Goal: Navigation & Orientation: Understand site structure

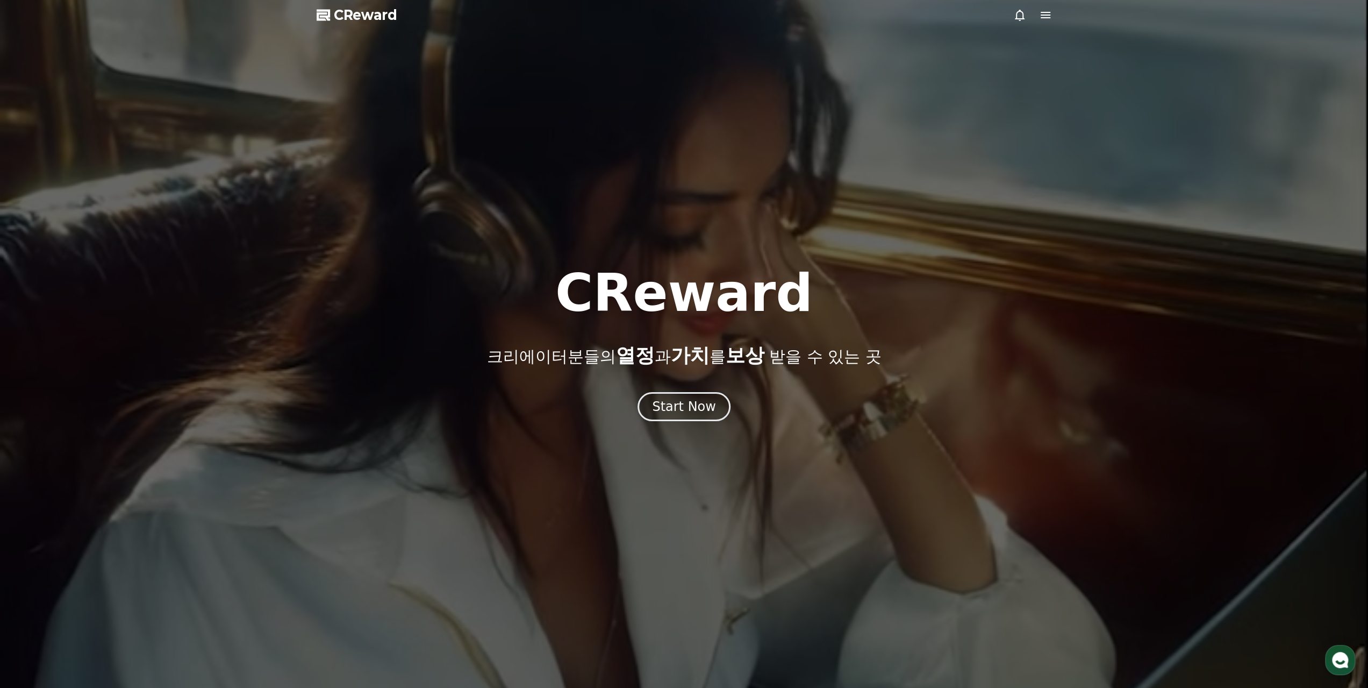
click at [687, 427] on div at bounding box center [684, 344] width 1368 height 688
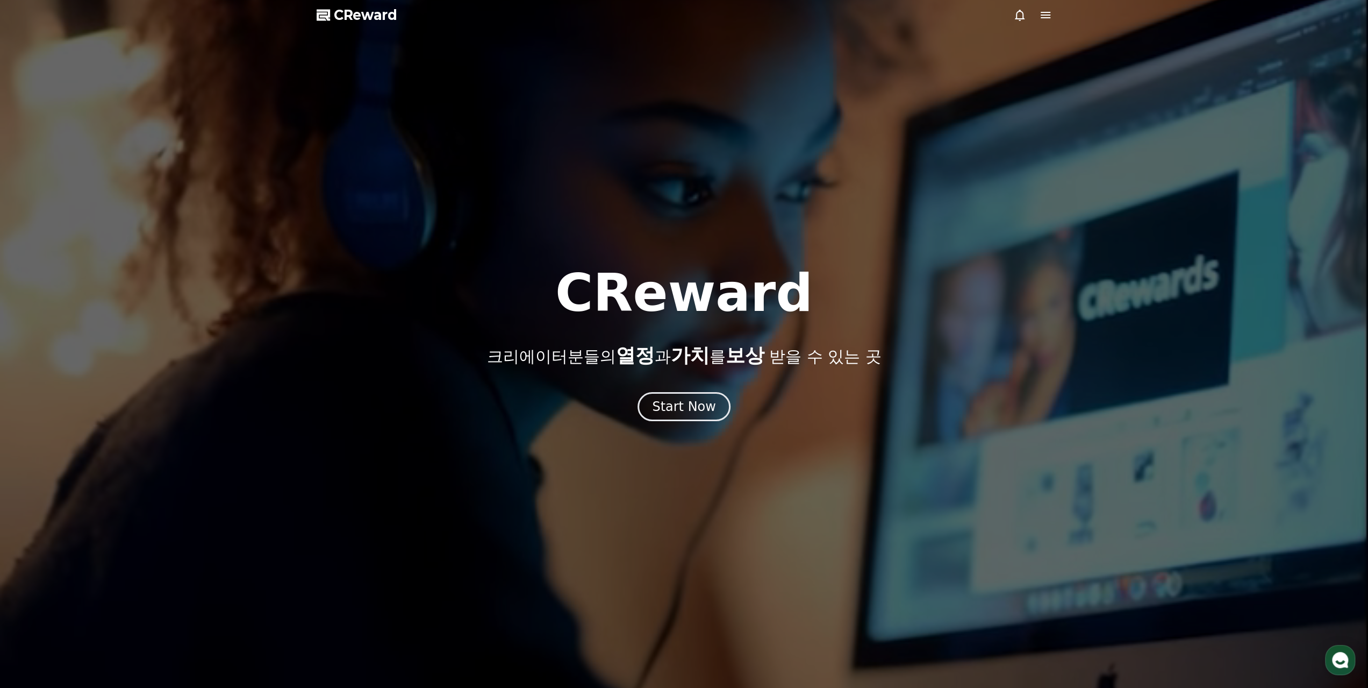
click at [686, 425] on div at bounding box center [684, 344] width 1368 height 688
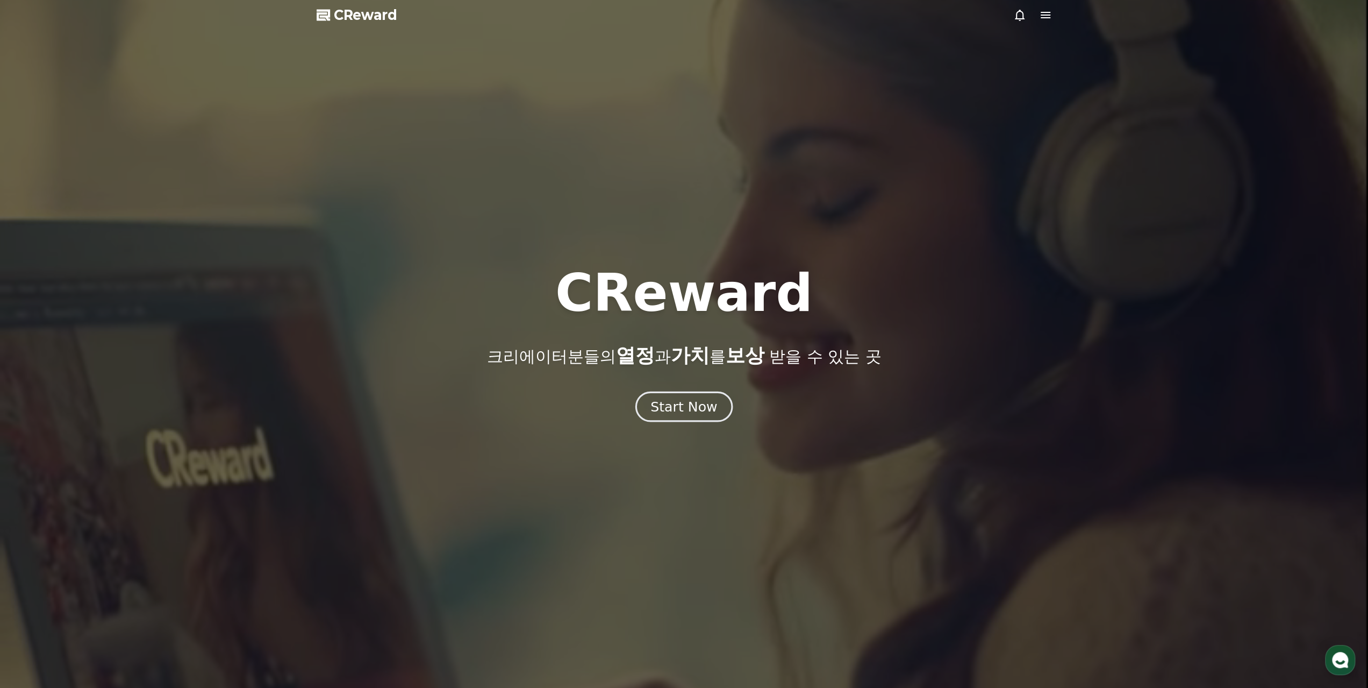
click at [687, 413] on div "Start Now" at bounding box center [683, 406] width 67 height 18
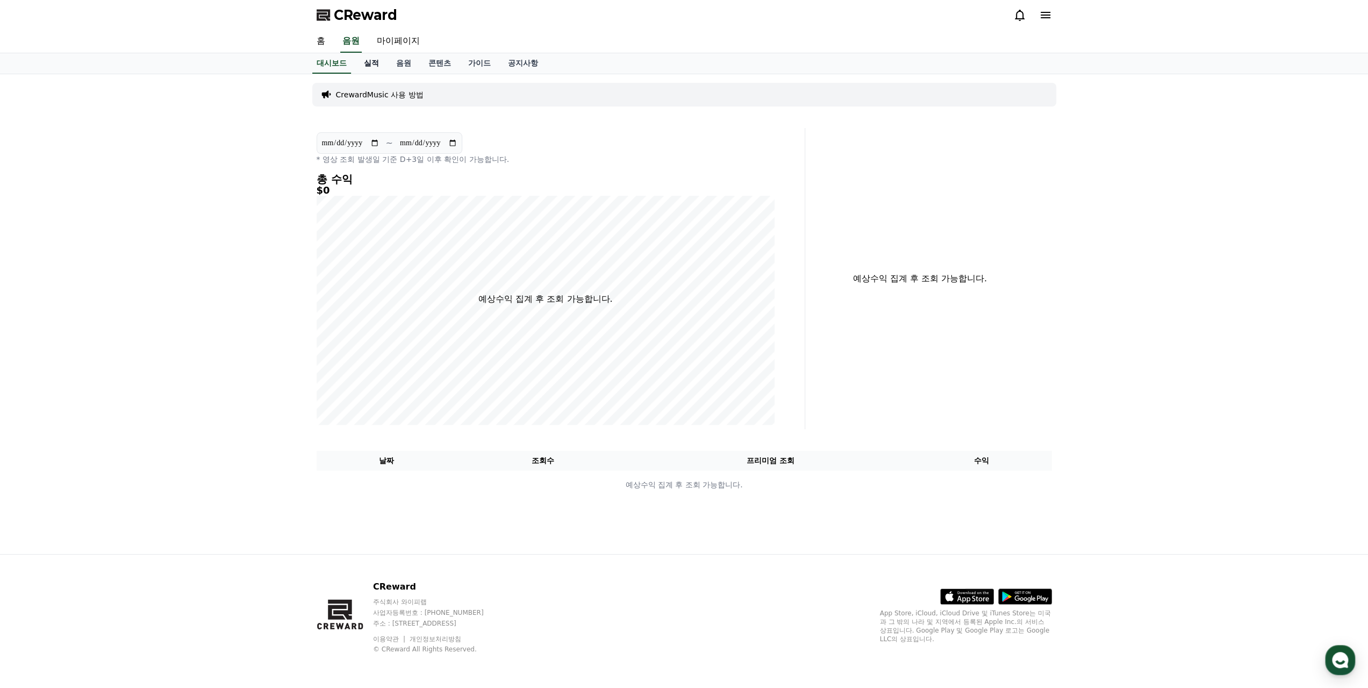
click at [376, 60] on link "실적" at bounding box center [371, 63] width 32 height 20
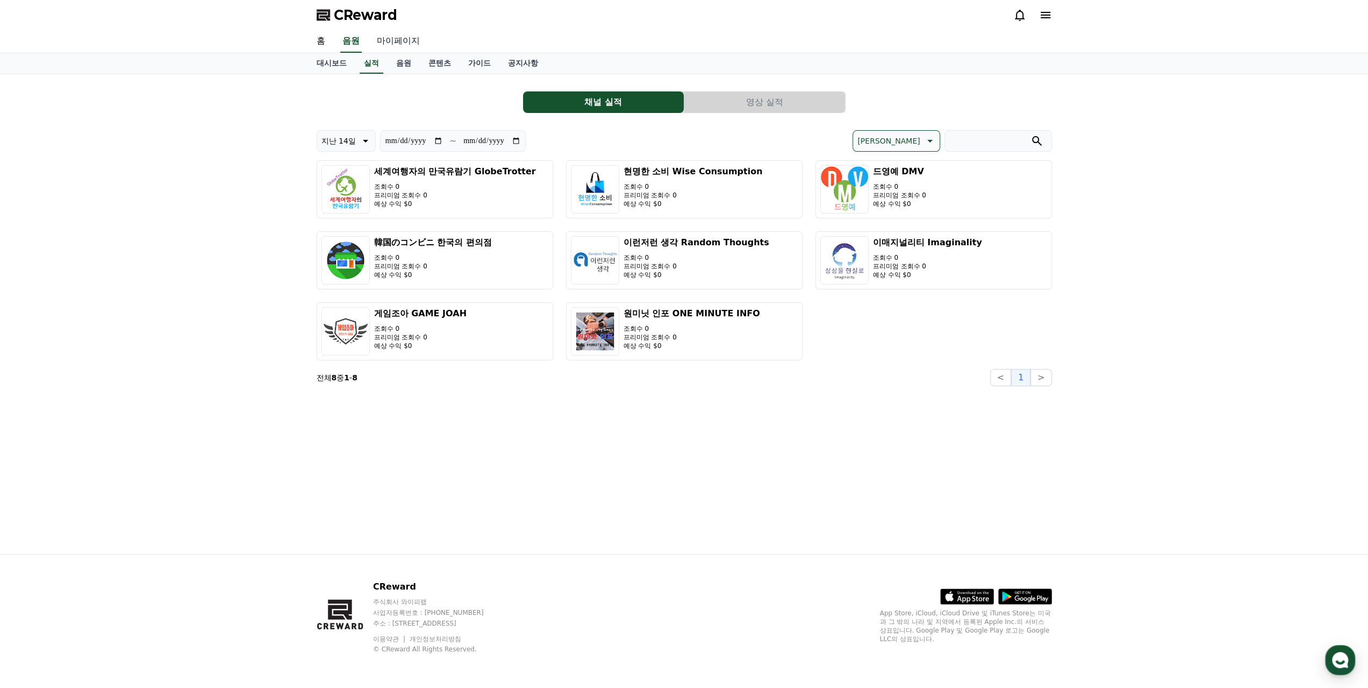
click at [400, 50] on link "마이페이지" at bounding box center [398, 41] width 60 height 23
select select "**********"
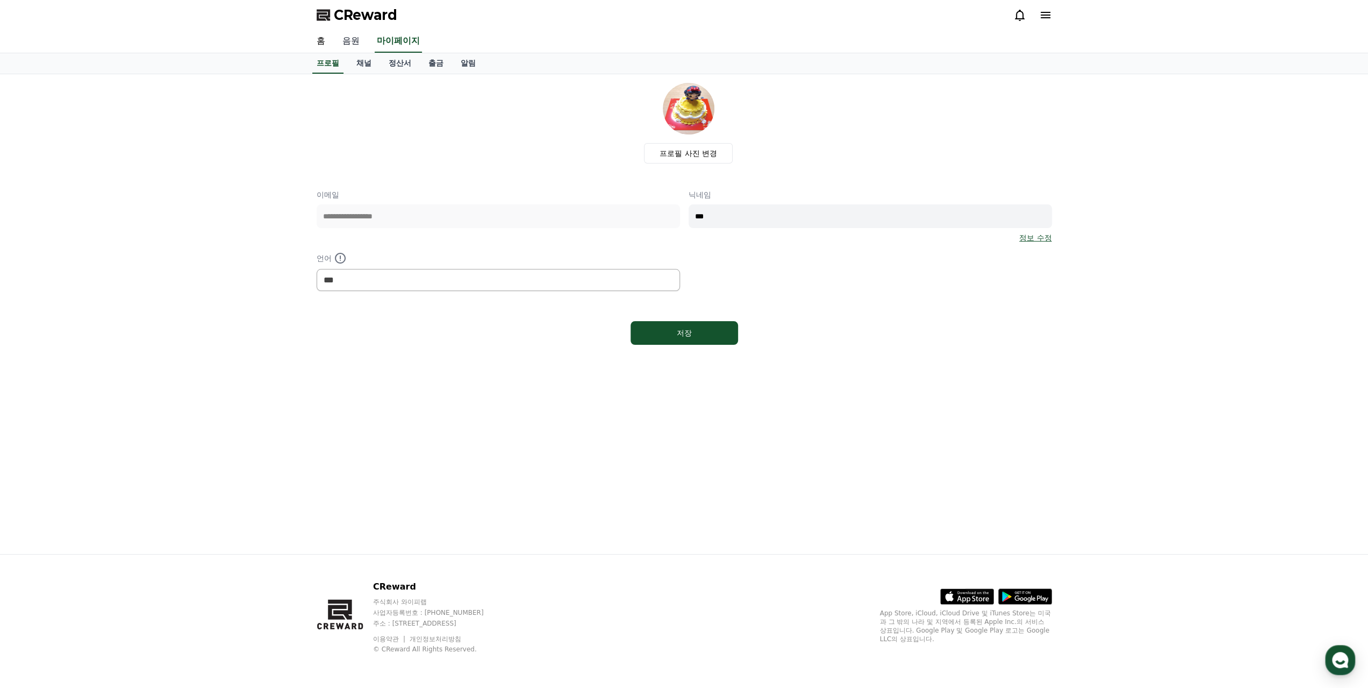
click at [363, 41] on link "음원" at bounding box center [351, 41] width 34 height 23
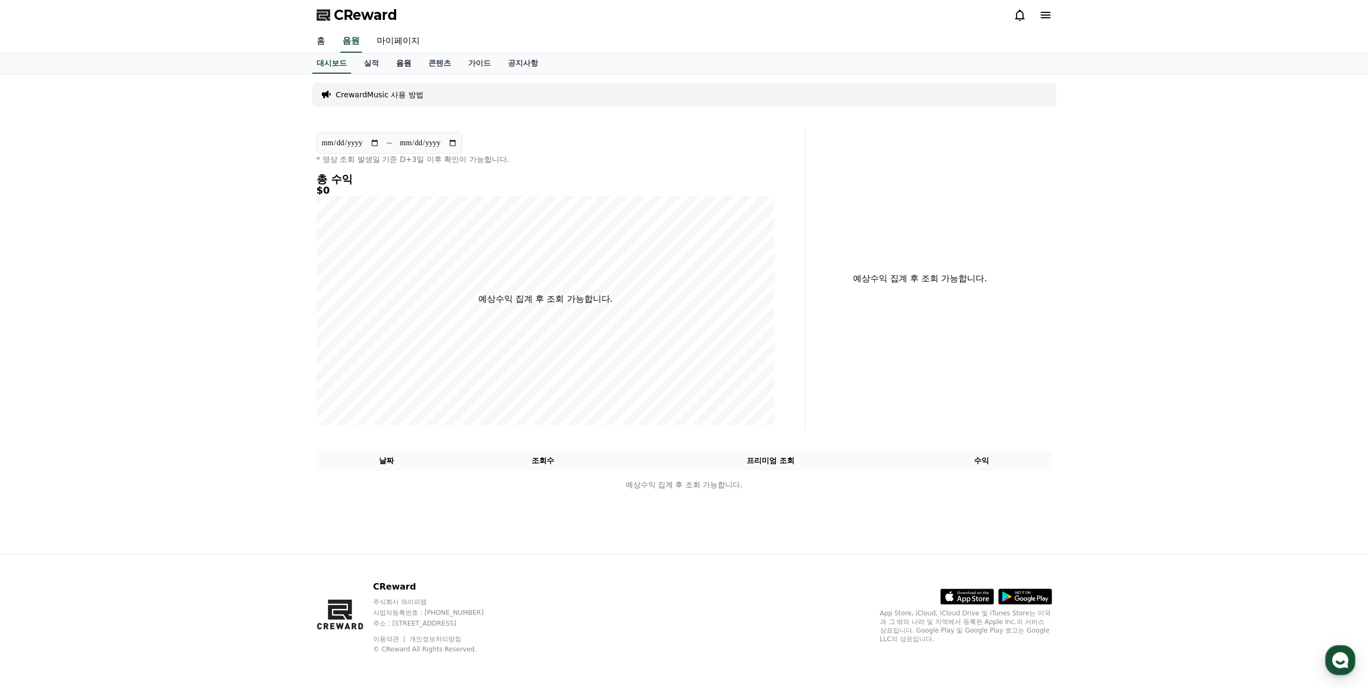
click at [398, 59] on link "음원" at bounding box center [404, 63] width 32 height 20
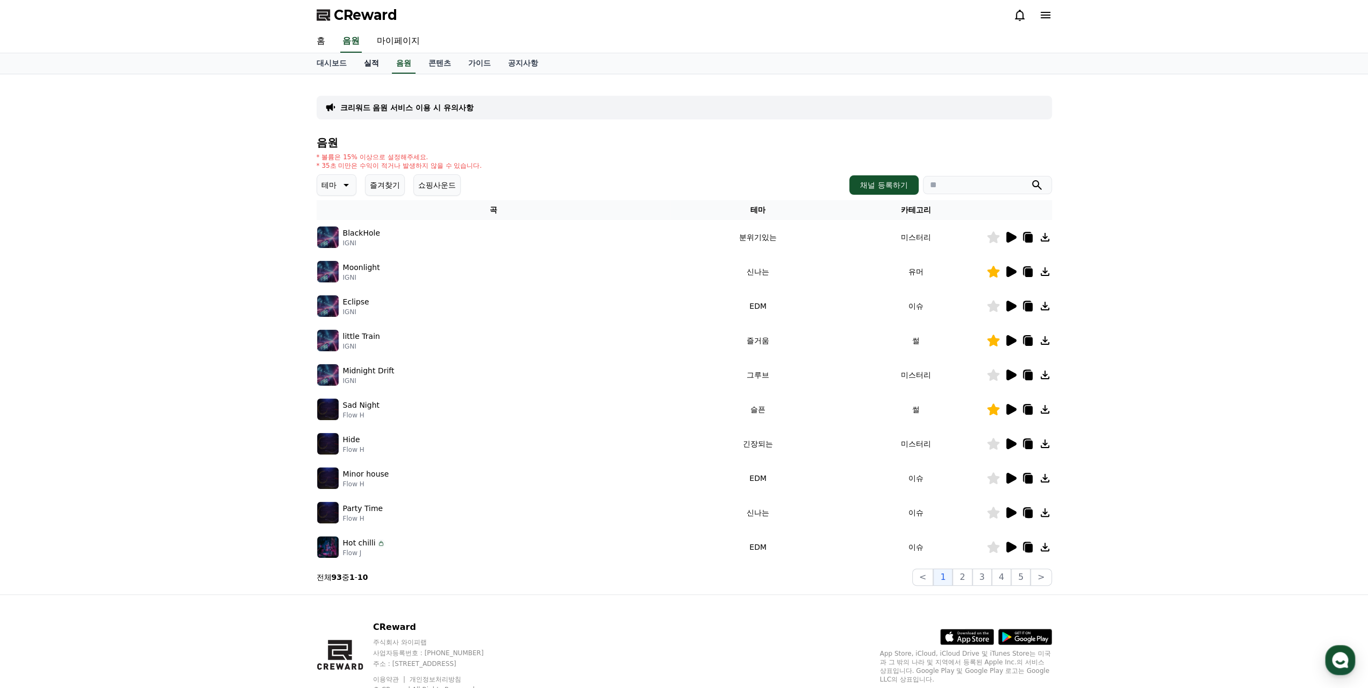
click at [374, 64] on link "실적" at bounding box center [371, 63] width 32 height 20
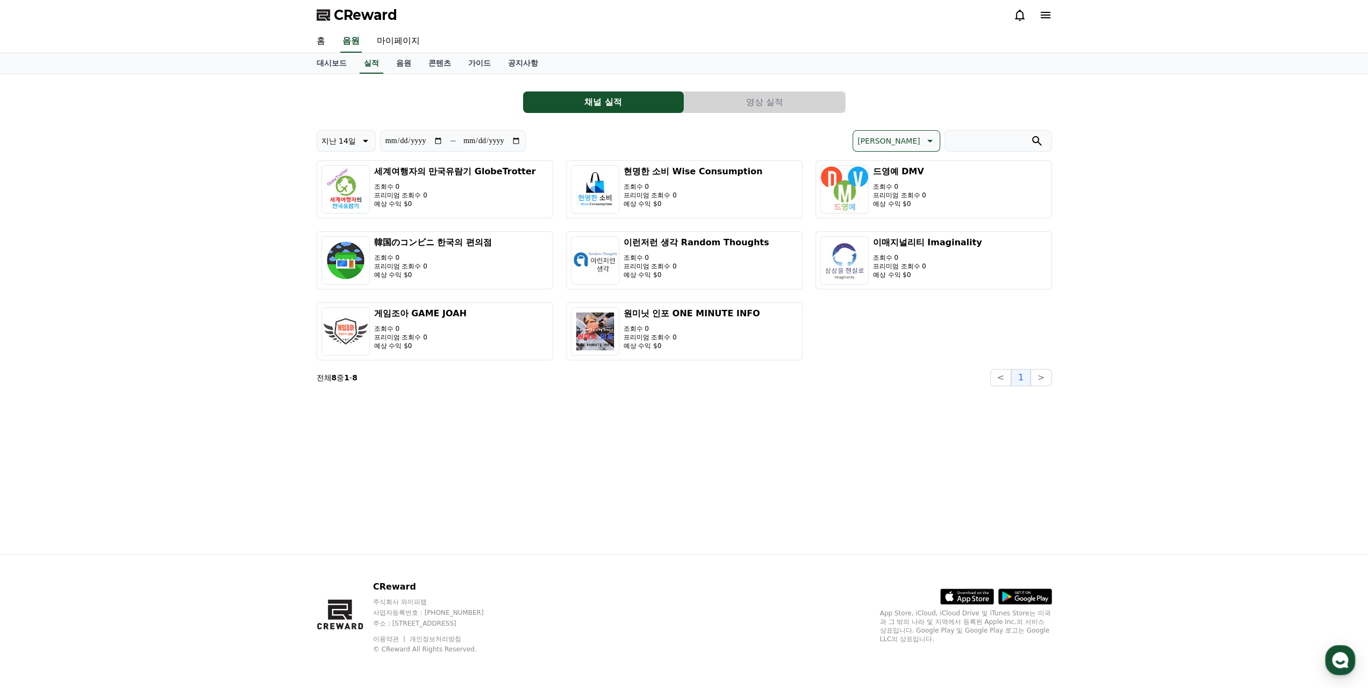
click at [843, 126] on div "**********" at bounding box center [684, 234] width 735 height 303
click at [825, 112] on button "영상 실적" at bounding box center [764, 102] width 161 height 22
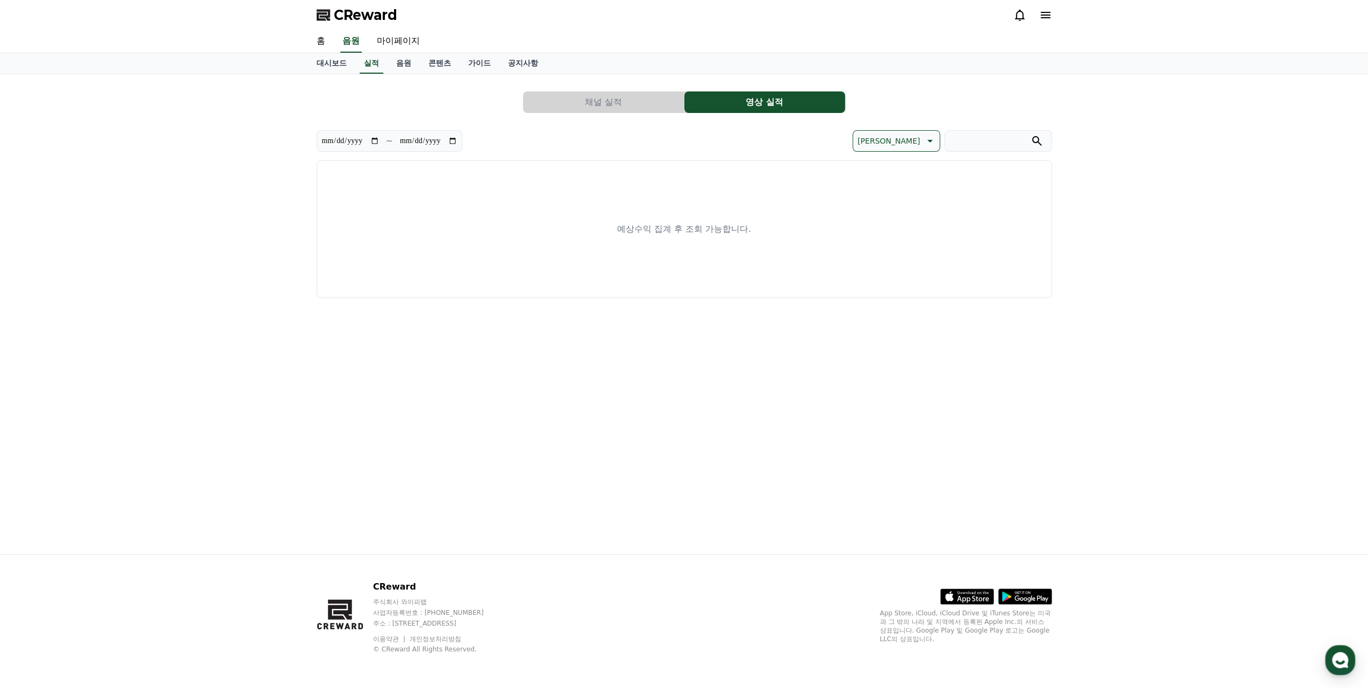
click at [670, 101] on button "채널 실적" at bounding box center [603, 102] width 161 height 22
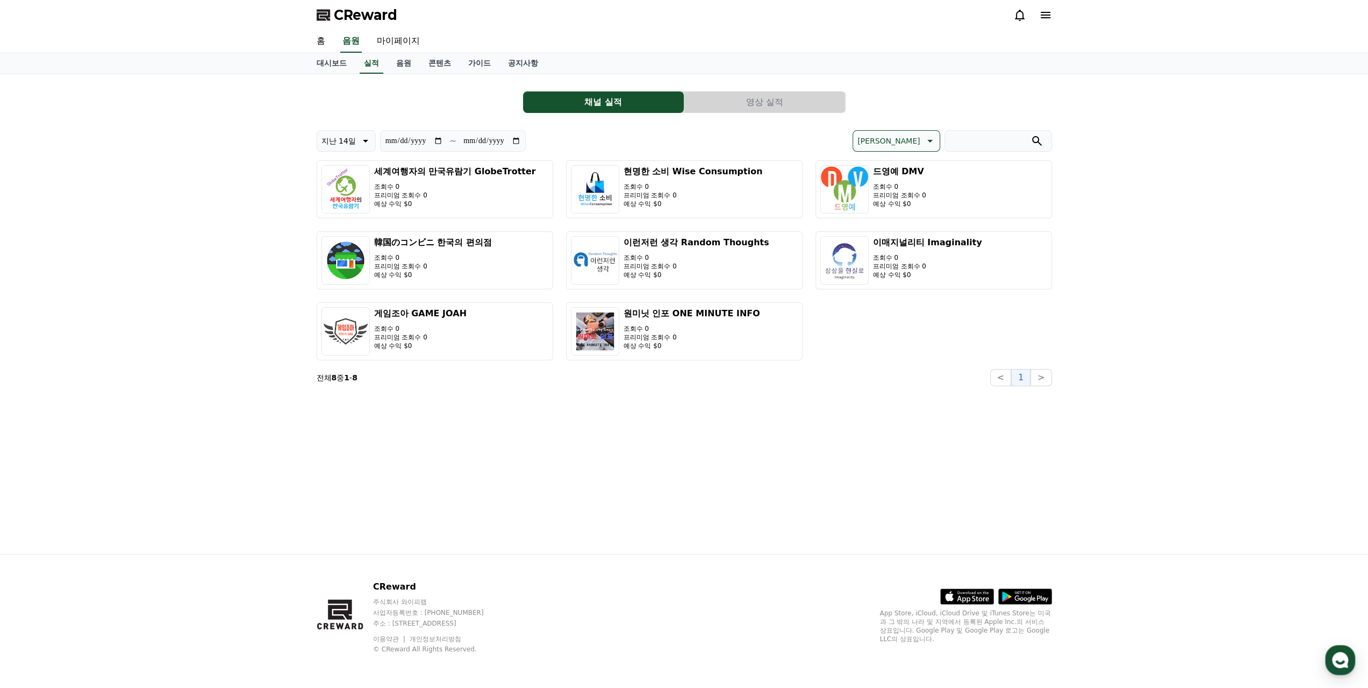
click at [701, 92] on button "영상 실적" at bounding box center [764, 102] width 161 height 22
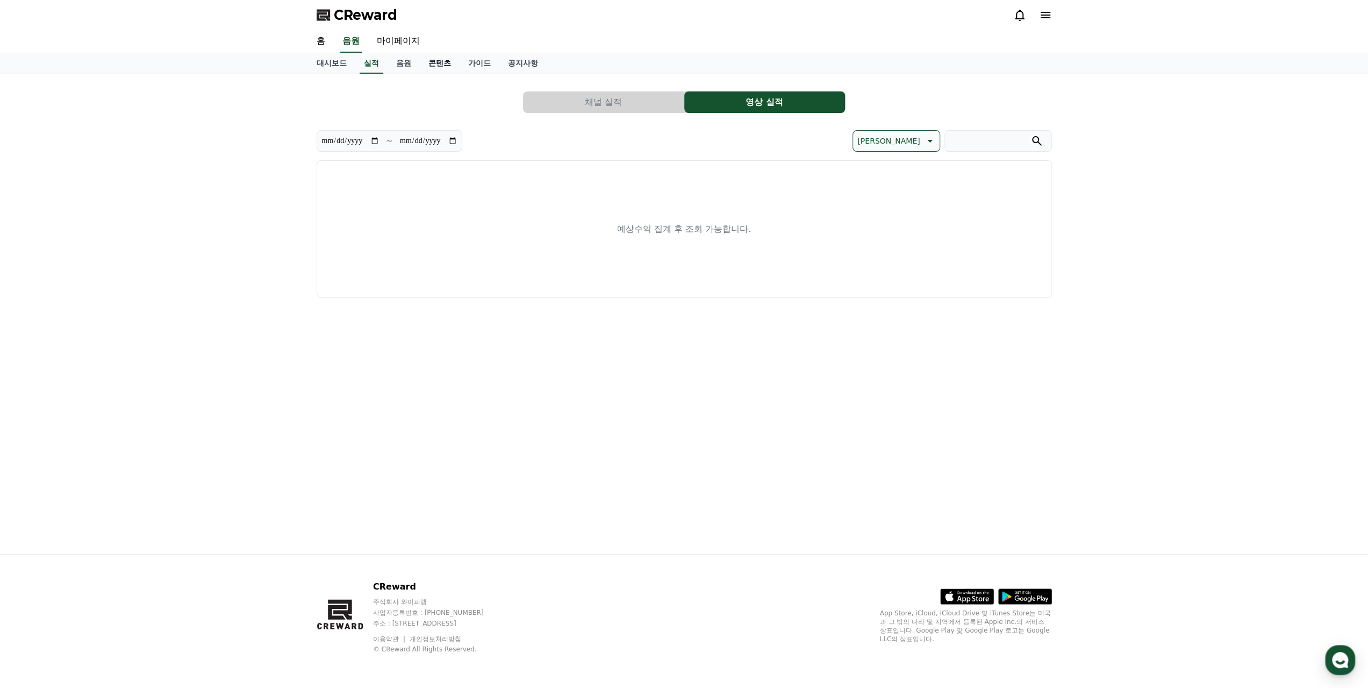
click at [432, 58] on link "콘텐츠" at bounding box center [440, 63] width 40 height 20
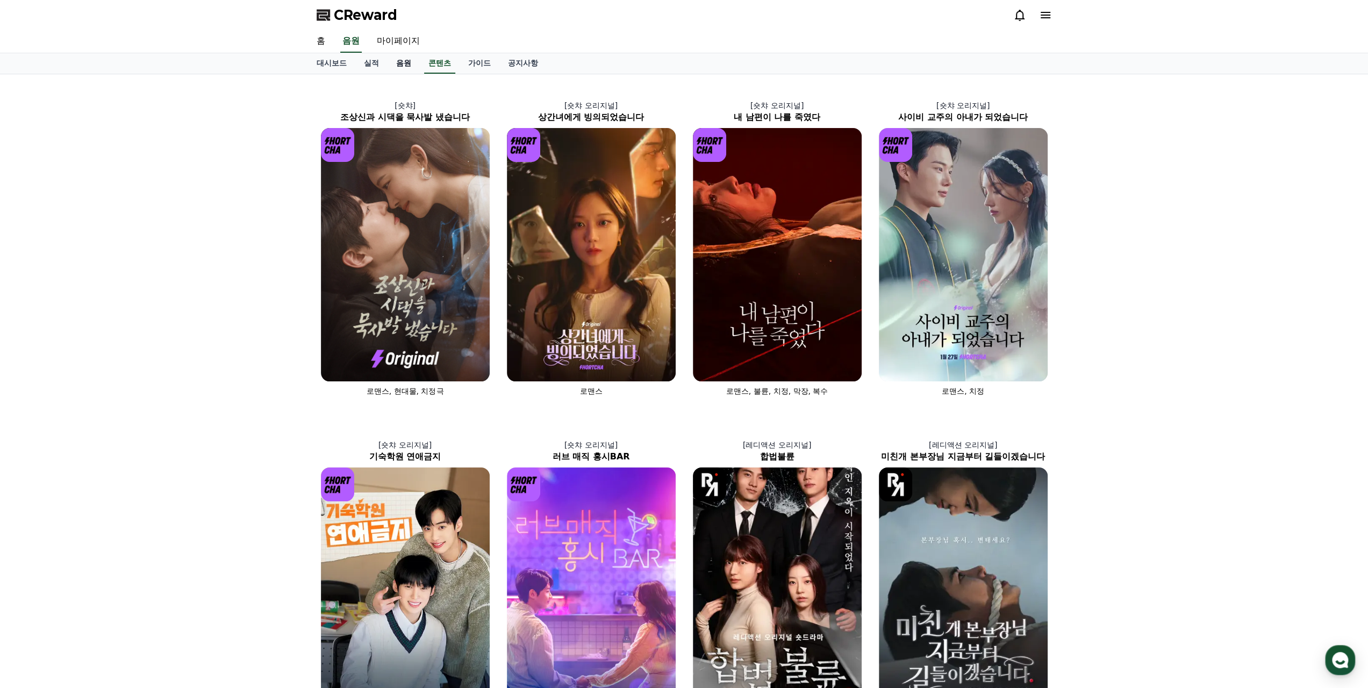
click at [405, 58] on link "음원" at bounding box center [404, 63] width 32 height 20
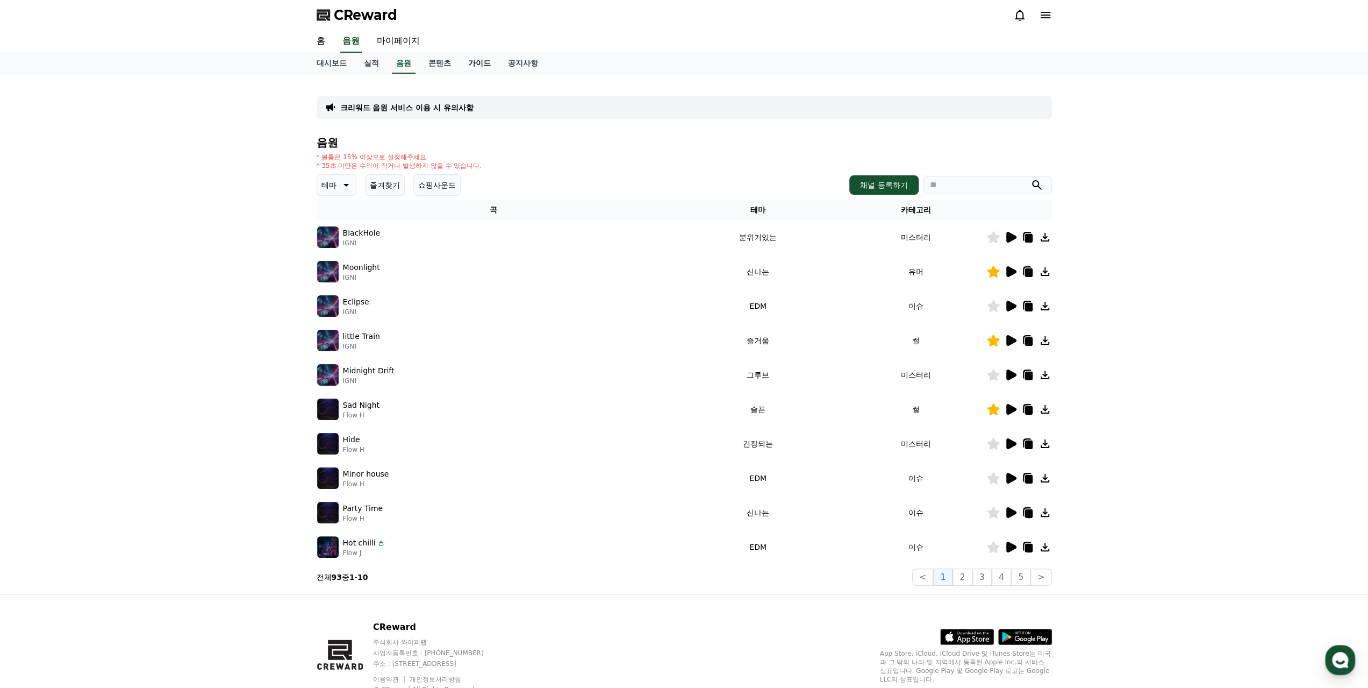
click at [466, 60] on link "가이드" at bounding box center [480, 63] width 40 height 20
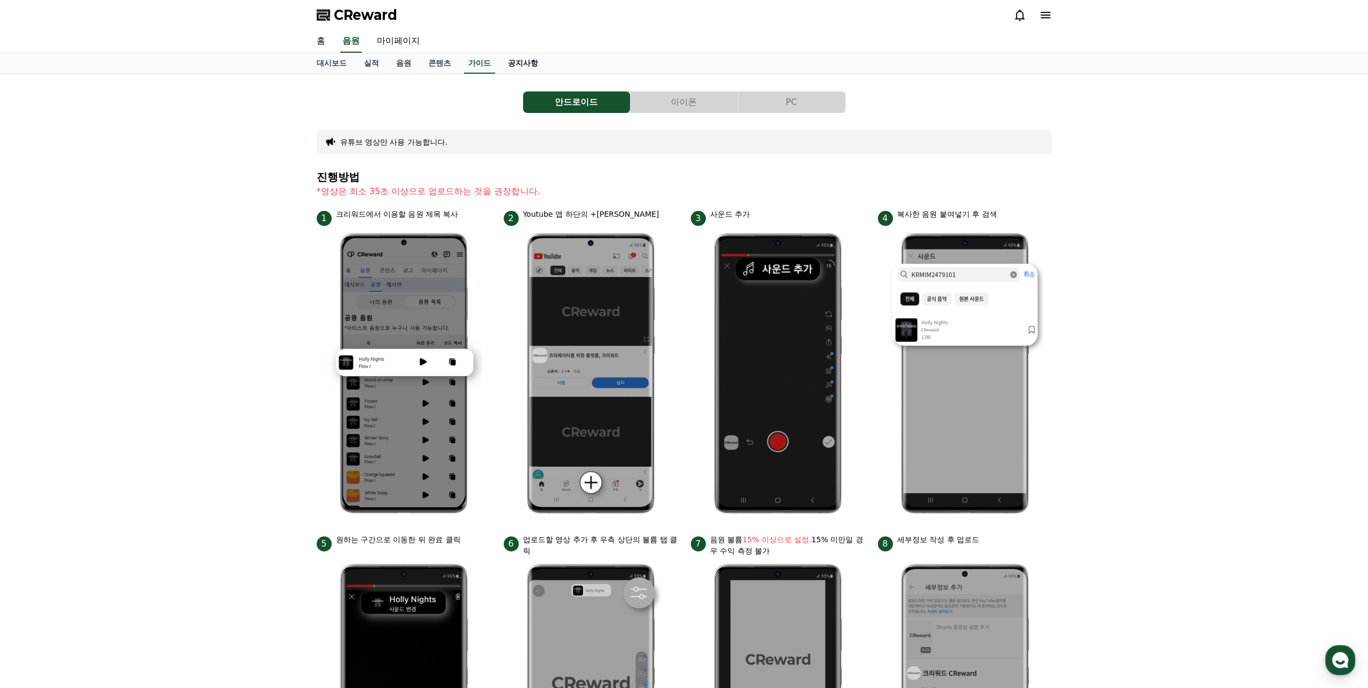
click at [526, 63] on link "공지사항" at bounding box center [522, 63] width 47 height 20
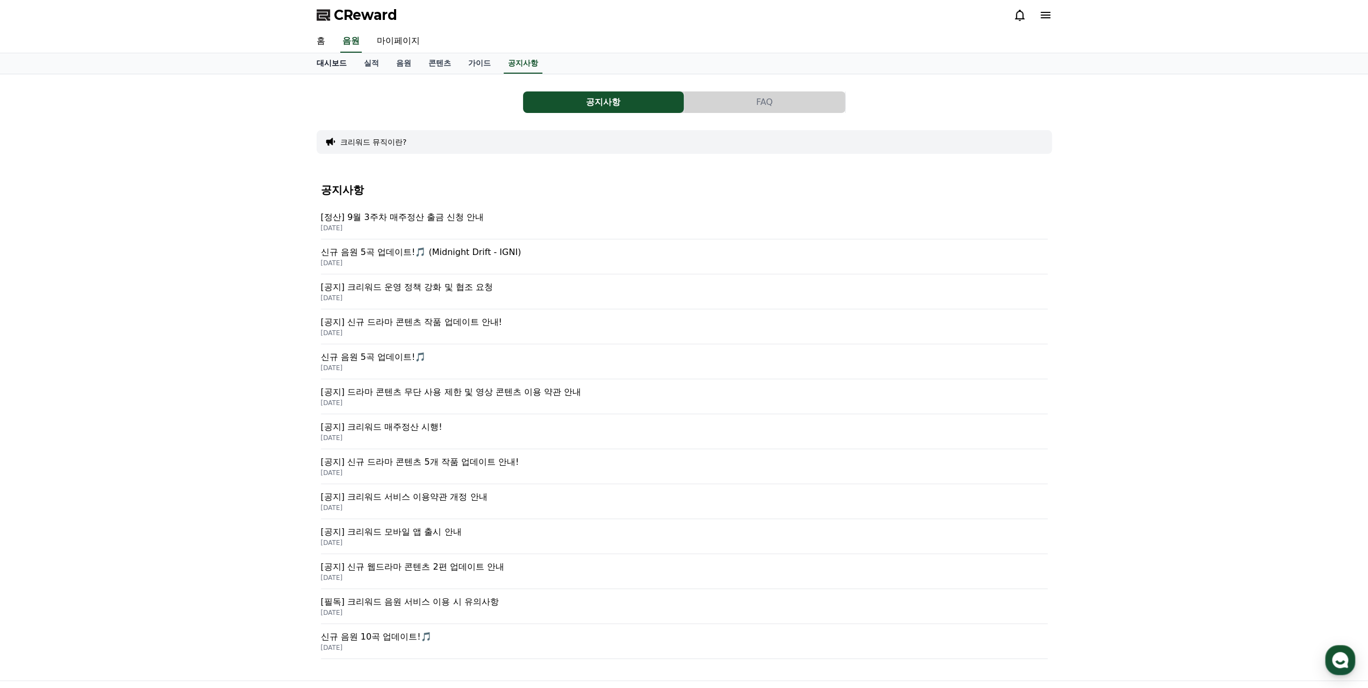
click at [346, 60] on link "대시보드" at bounding box center [331, 63] width 47 height 20
